Goal: Navigation & Orientation: Find specific page/section

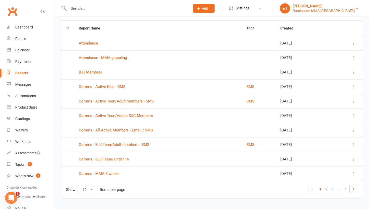
click at [351, 8] on div "Dominance MMA [GEOGRAPHIC_DATA]" at bounding box center [323, 10] width 62 height 5
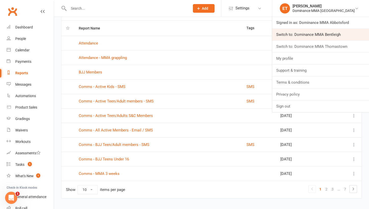
click at [345, 35] on link "Switch to: Dominance MMA Bentleigh" at bounding box center [320, 35] width 97 height 12
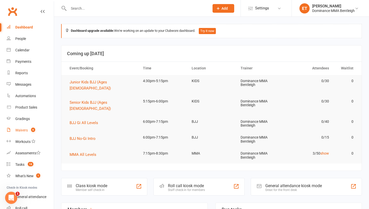
click at [32, 131] on span "6" at bounding box center [33, 130] width 4 height 4
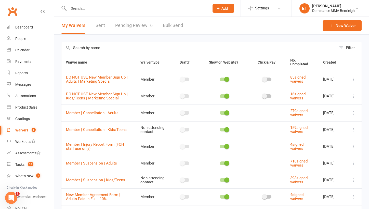
click at [147, 20] on link "Pending Review 6" at bounding box center [133, 26] width 37 height 18
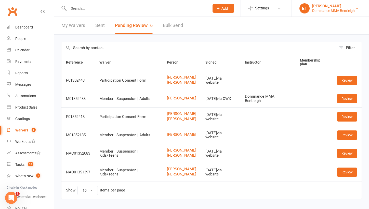
click at [354, 9] on div "Dominance MMA Bentleigh" at bounding box center [333, 10] width 43 height 5
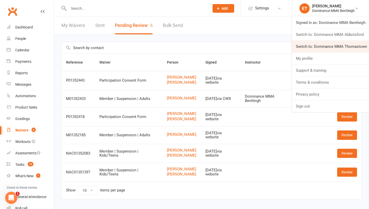
click at [339, 42] on link "Switch to: Dominance MMA Thomastown" at bounding box center [330, 47] width 77 height 12
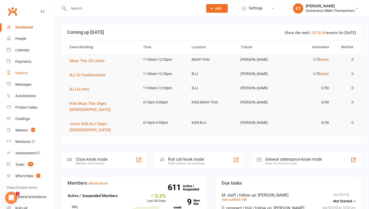
click at [28, 72] on link "Reports" at bounding box center [30, 72] width 47 height 11
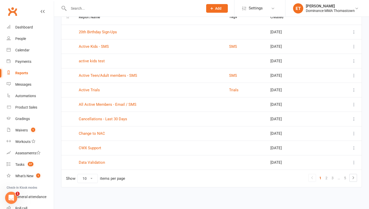
scroll to position [49, 0]
click at [326, 175] on link "2" at bounding box center [326, 178] width 6 height 7
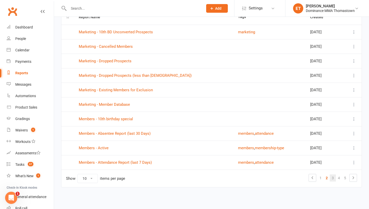
click at [334, 175] on link "3" at bounding box center [332, 178] width 6 height 7
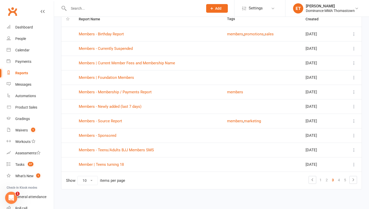
scroll to position [39, 0]
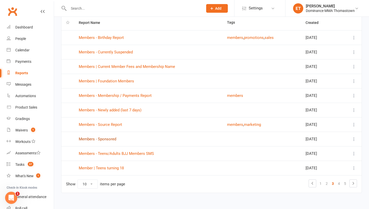
click at [104, 139] on link "Members - Sponsored" at bounding box center [97, 139] width 37 height 5
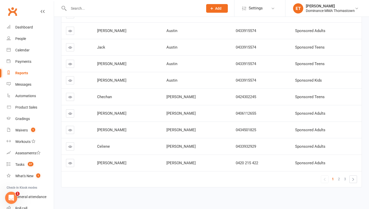
scroll to position [91, 0]
click at [338, 180] on span "2" at bounding box center [339, 179] width 2 height 7
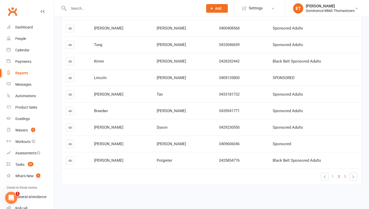
scroll to position [99, 0]
click at [346, 173] on span "3" at bounding box center [345, 176] width 2 height 7
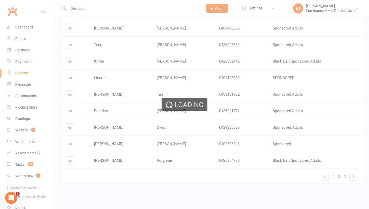
scroll to position [0, 0]
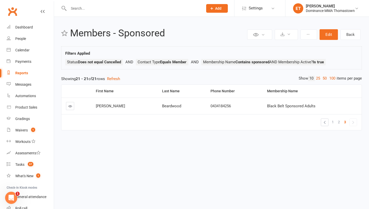
click at [84, 10] on input "text" at bounding box center [133, 8] width 132 height 7
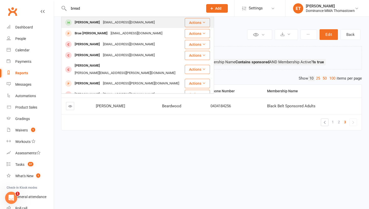
type input "bread"
drag, startPoint x: 77, startPoint y: 17, endPoint x: 83, endPoint y: 22, distance: 7.7
click at [83, 22] on div "Braedan Morse" at bounding box center [87, 22] width 28 height 7
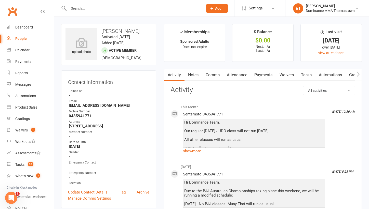
click at [193, 76] on link "Notes" at bounding box center [193, 75] width 18 height 12
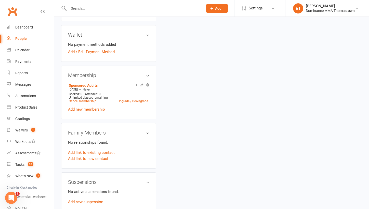
scroll to position [187, 0]
click at [22, 38] on div "People" at bounding box center [20, 39] width 11 height 4
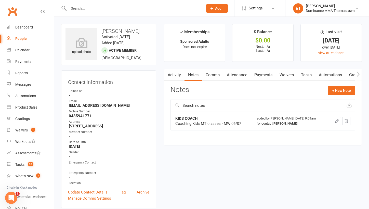
select select "100"
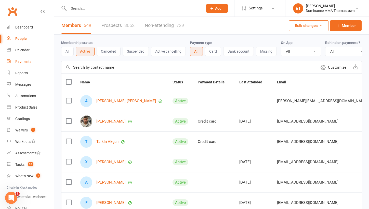
scroll to position [11, 0]
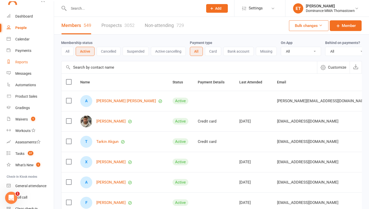
click at [29, 63] on link "Reports" at bounding box center [30, 62] width 47 height 11
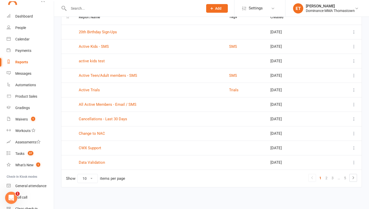
scroll to position [49, 0]
click at [325, 175] on link "2" at bounding box center [326, 178] width 6 height 7
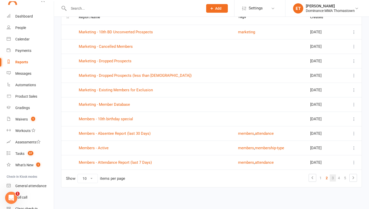
click at [329, 176] on link "3" at bounding box center [332, 178] width 6 height 7
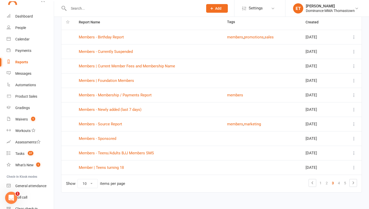
scroll to position [40, 0]
click at [340, 182] on link "4" at bounding box center [339, 183] width 6 height 7
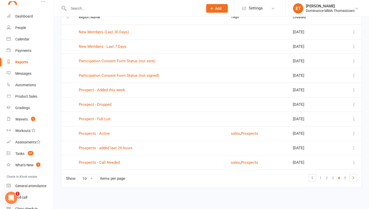
scroll to position [46, 0]
click at [344, 176] on link "5" at bounding box center [345, 178] width 6 height 7
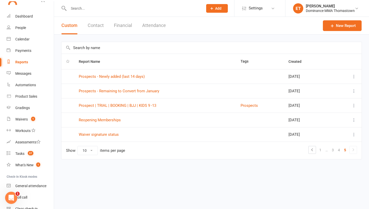
scroll to position [0, 0]
click at [321, 150] on link "1" at bounding box center [320, 150] width 6 height 7
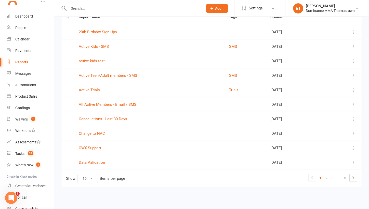
scroll to position [49, 0]
click at [327, 175] on link "2" at bounding box center [326, 178] width 6 height 7
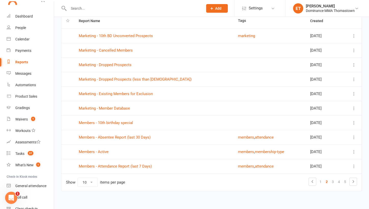
scroll to position [40, 0]
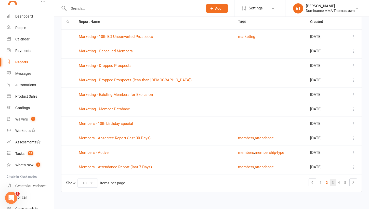
click at [330, 184] on link "3" at bounding box center [332, 182] width 6 height 7
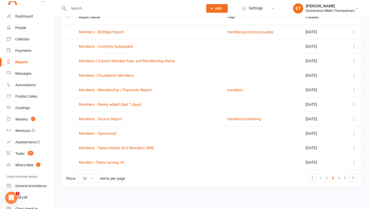
scroll to position [49, 0]
click at [337, 175] on link "4" at bounding box center [339, 178] width 6 height 7
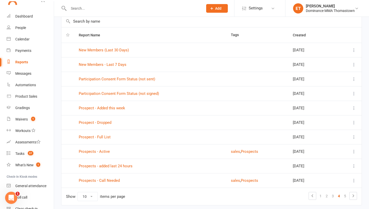
scroll to position [26, 0]
click at [345, 199] on link "5" at bounding box center [345, 196] width 6 height 7
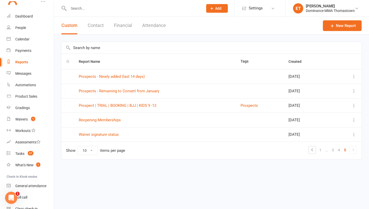
scroll to position [0, 0]
click at [337, 149] on link "4" at bounding box center [339, 150] width 6 height 7
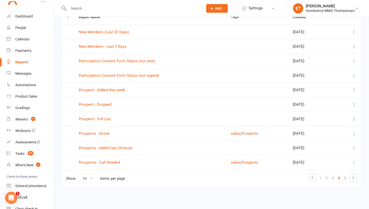
scroll to position [49, 0]
click at [332, 175] on link "3" at bounding box center [332, 178] width 6 height 7
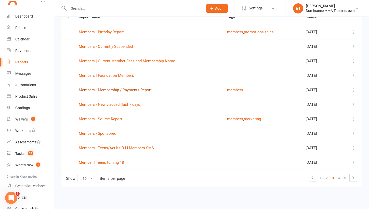
click at [130, 88] on link "Members - Membership / Payments Report" at bounding box center [115, 90] width 73 height 5
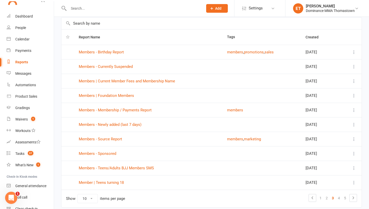
scroll to position [24, 0]
click at [116, 140] on link "Members - Source Report" at bounding box center [100, 139] width 43 height 5
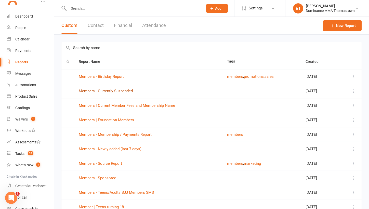
scroll to position [0, 0]
click at [134, 106] on link "Members | Current Member Fees and Membership Name" at bounding box center [127, 105] width 96 height 5
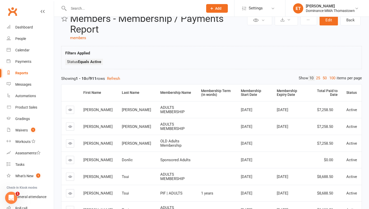
scroll to position [15, 0]
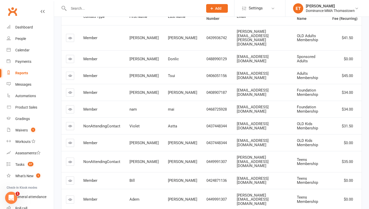
scroll to position [91, 0]
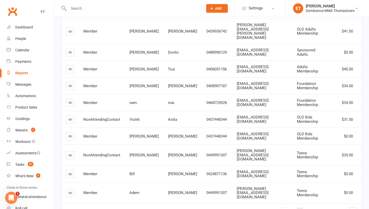
click at [298, 208] on link "2" at bounding box center [300, 211] width 6 height 7
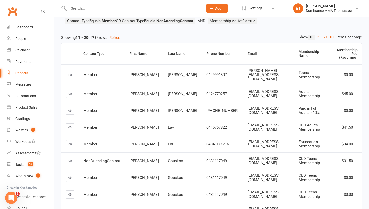
scroll to position [66, 0]
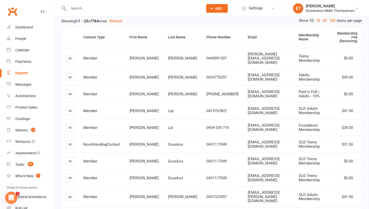
click at [23, 73] on div "Reports" at bounding box center [21, 73] width 13 height 4
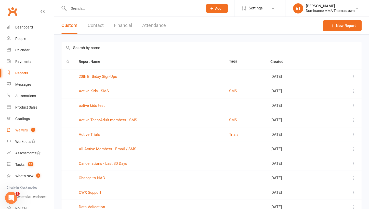
click at [28, 127] on link "Waivers 1" at bounding box center [30, 130] width 47 height 11
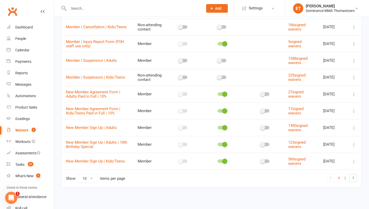
scroll to position [76, 0]
click at [87, 99] on link "New Member Agreement Form | Adults Paid in Full | 10%" at bounding box center [93, 94] width 54 height 9
click at [94, 116] on link "New Member Agreement Form | Kids/Teens Paid in Full | 10%" at bounding box center [93, 111] width 54 height 9
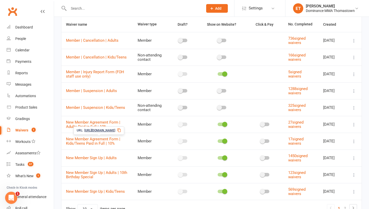
scroll to position [35, 0]
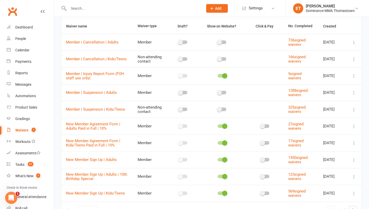
click at [351, 130] on button at bounding box center [354, 126] width 6 height 6
click at [364, 136] on div "Filter Waiver name Waiver type Draft? Show on Website? Click & Pay No. Complete…" at bounding box center [211, 116] width 315 height 235
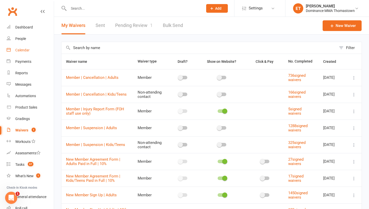
scroll to position [0, 0]
click at [25, 75] on div "Reports" at bounding box center [21, 73] width 12 height 4
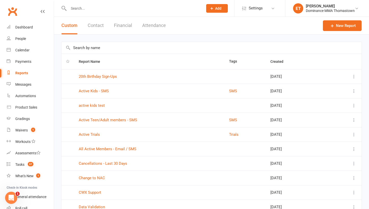
click at [127, 26] on button "Financial" at bounding box center [123, 26] width 18 height 18
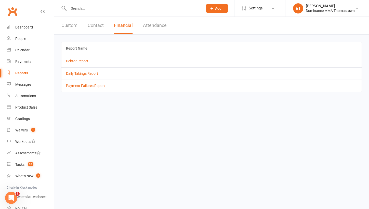
click at [153, 26] on button "Attendance" at bounding box center [155, 26] width 24 height 18
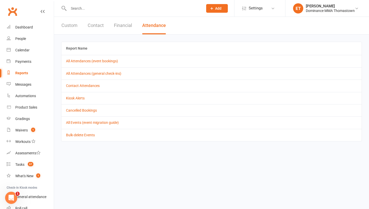
click at [99, 27] on button "Contact" at bounding box center [96, 26] width 16 height 18
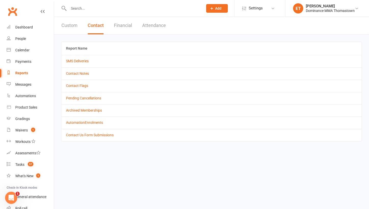
click at [76, 27] on button "Custom" at bounding box center [69, 26] width 16 height 18
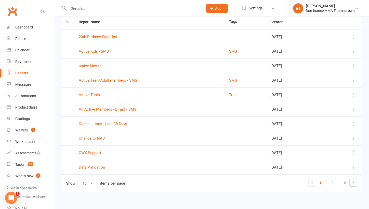
scroll to position [40, 0]
click at [113, 109] on link "All Active Members - Email / SMS" at bounding box center [108, 109] width 58 height 5
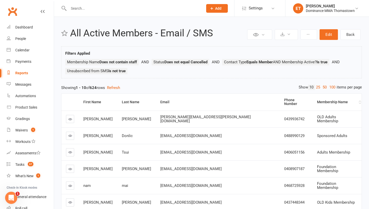
click at [317, 101] on div "Membership Name" at bounding box center [337, 102] width 40 height 4
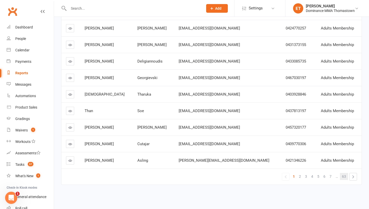
click at [345, 173] on span "63" at bounding box center [344, 176] width 4 height 7
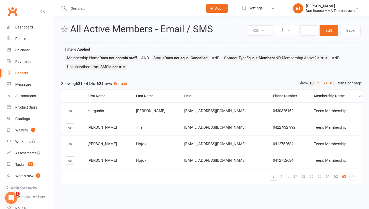
scroll to position [8, 0]
click at [336, 174] on span "62" at bounding box center [336, 176] width 4 height 7
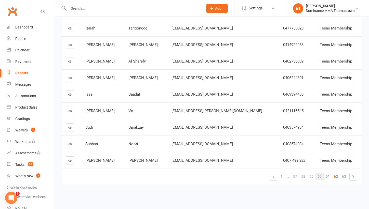
scroll to position [108, 0]
click at [298, 173] on link "57" at bounding box center [295, 176] width 8 height 7
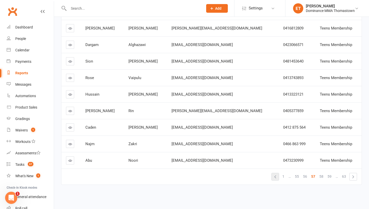
click at [276, 173] on link "«" at bounding box center [274, 176] width 7 height 7
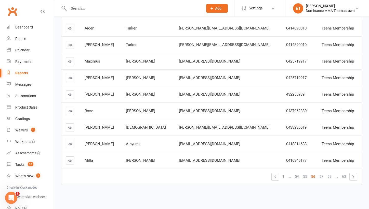
click at [273, 177] on td "« 1 … 54 55 56 57 58 … 63 »" at bounding box center [211, 177] width 300 height 16
click at [273, 173] on link "«" at bounding box center [274, 176] width 7 height 7
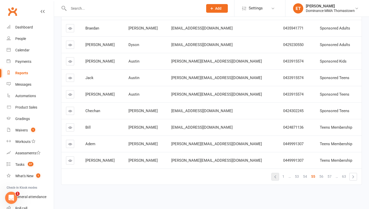
click at [273, 174] on link "«" at bounding box center [274, 176] width 7 height 7
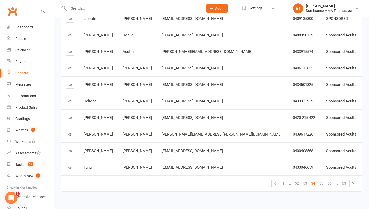
scroll to position [99, 0]
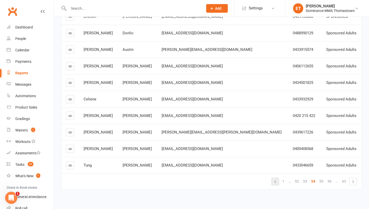
click at [278, 184] on link "«" at bounding box center [274, 181] width 7 height 7
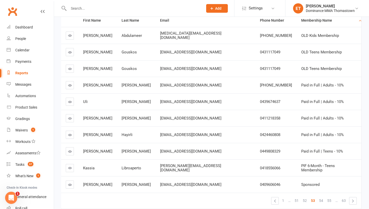
scroll to position [80, 0]
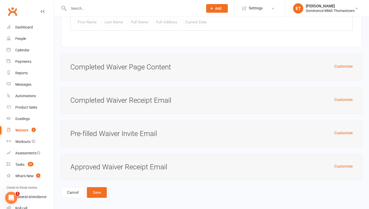
scroll to position [1368, 0]
